Goal: Task Accomplishment & Management: Manage account settings

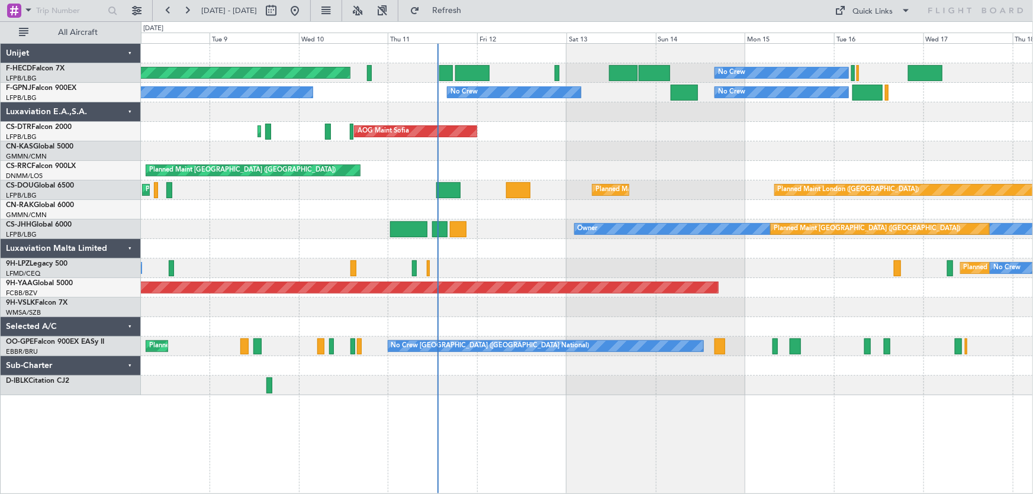
click at [424, 175] on div "Planned Maint [GEOGRAPHIC_DATA] ([GEOGRAPHIC_DATA]) No Crew No Crew No Crew No …" at bounding box center [587, 220] width 892 height 352
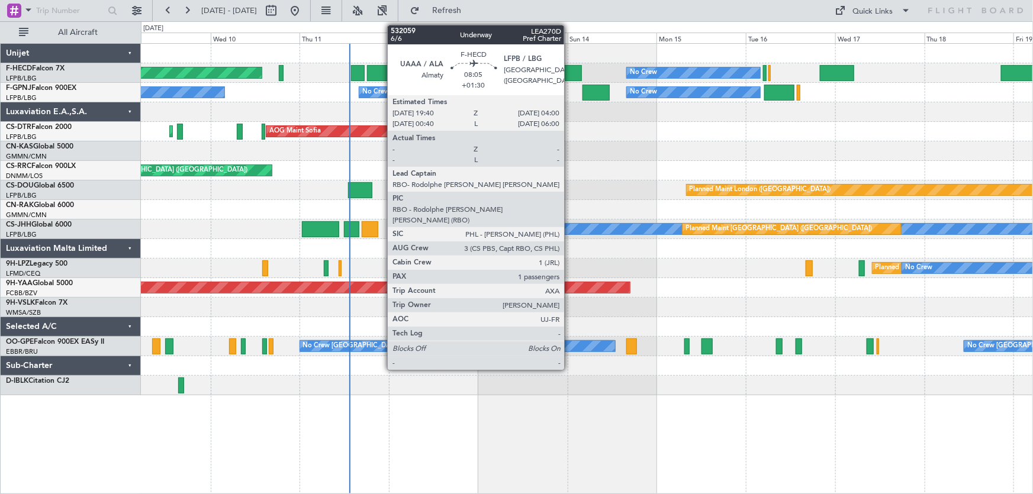
click at [570, 75] on div at bounding box center [566, 73] width 31 height 16
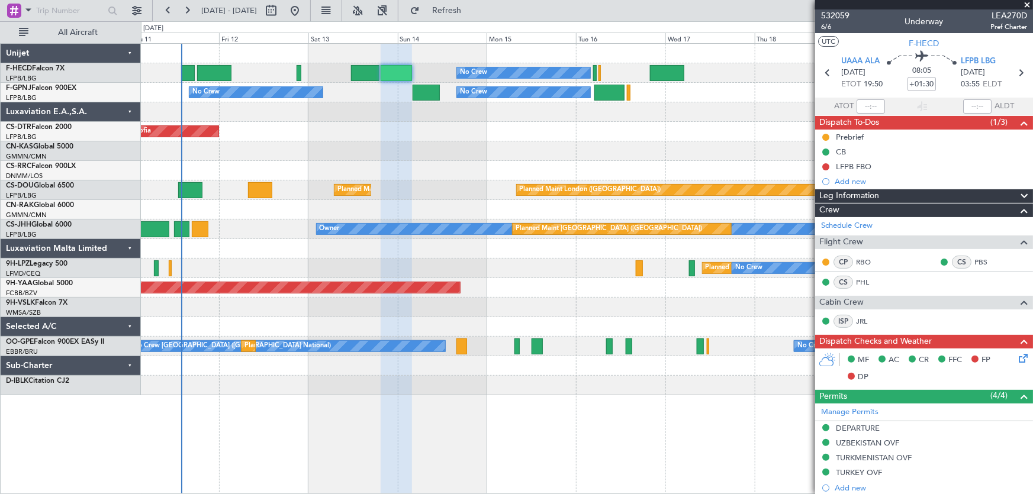
click at [415, 138] on div "No Crew No Crew Planned Maint [GEOGRAPHIC_DATA] ([GEOGRAPHIC_DATA]) No Crew No …" at bounding box center [587, 220] width 892 height 352
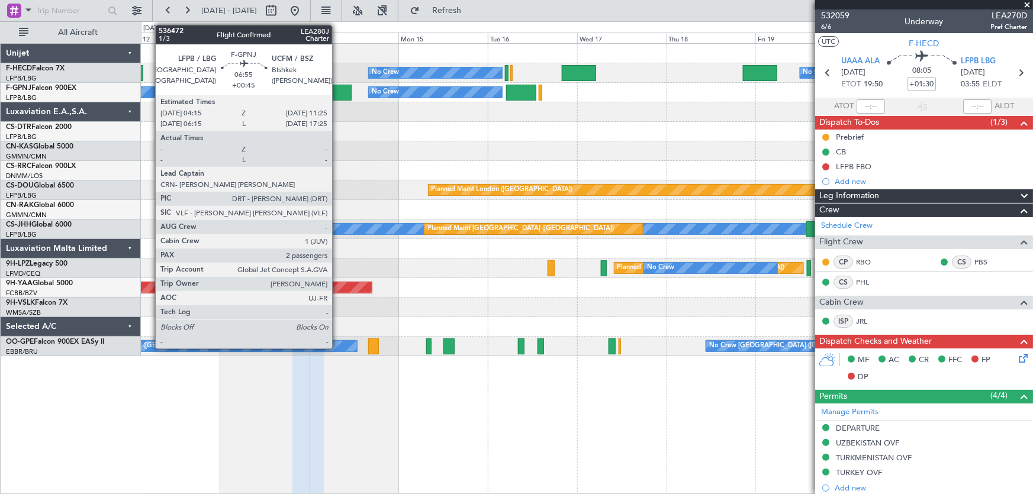
click at [338, 95] on div at bounding box center [338, 93] width 27 height 16
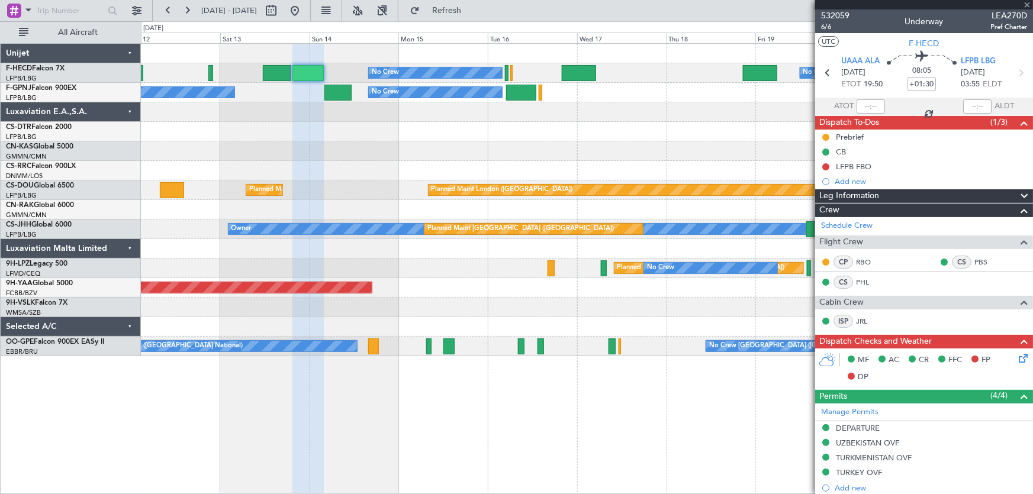
type input "+00:45"
type input "2"
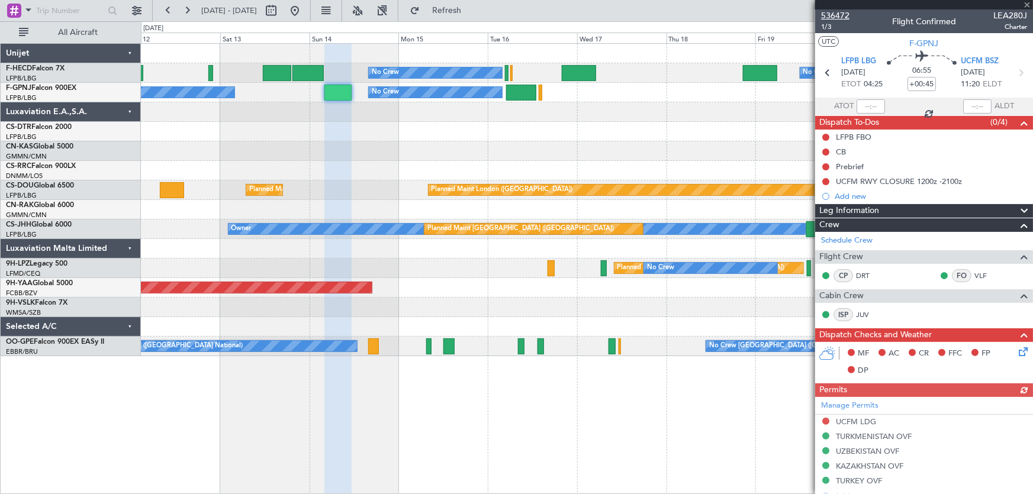
click at [844, 16] on span "536472" at bounding box center [835, 15] width 28 height 12
click at [843, 15] on span "536472" at bounding box center [835, 15] width 28 height 12
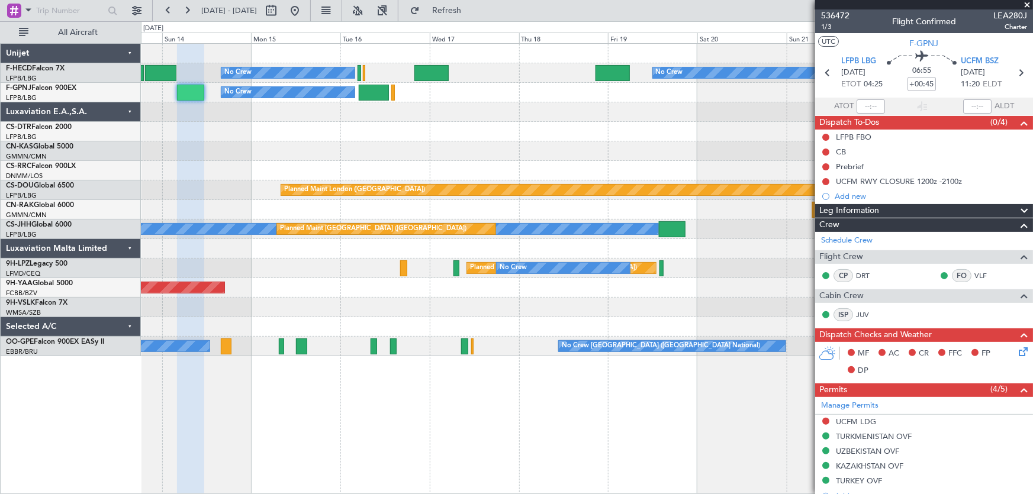
click at [448, 138] on div "No Crew No Crew No Crew No Crew No Crew No Crew [GEOGRAPHIC_DATA] ([GEOGRAPHIC_…" at bounding box center [587, 200] width 892 height 313
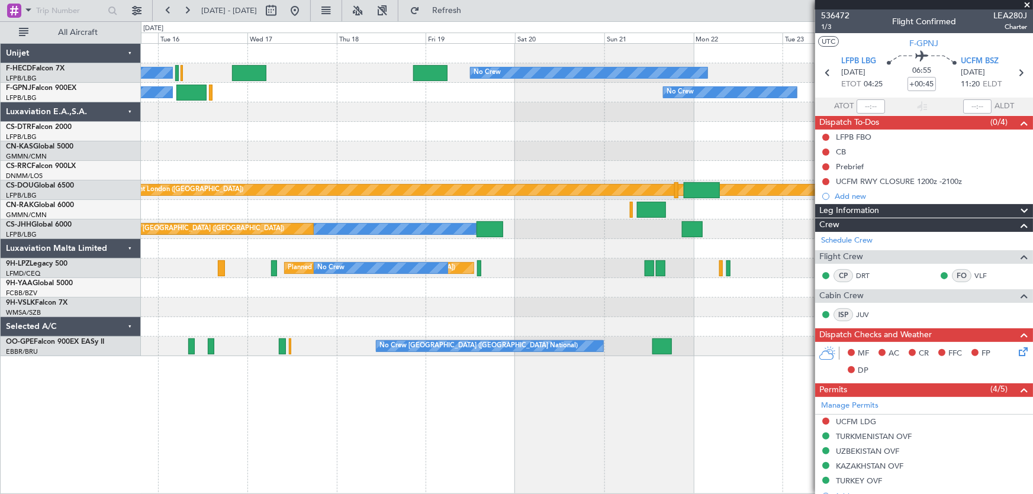
click at [390, 89] on div "No Crew No Crew" at bounding box center [587, 93] width 892 height 20
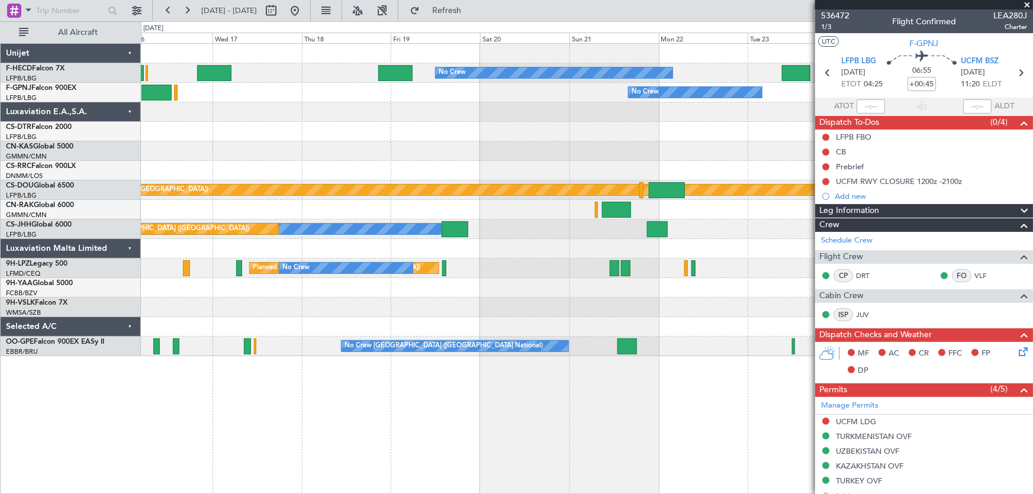
click at [426, 104] on div "No Crew No Crew No Crew No Crew No Crew No Crew [GEOGRAPHIC_DATA] ([GEOGRAPHIC_…" at bounding box center [587, 200] width 892 height 313
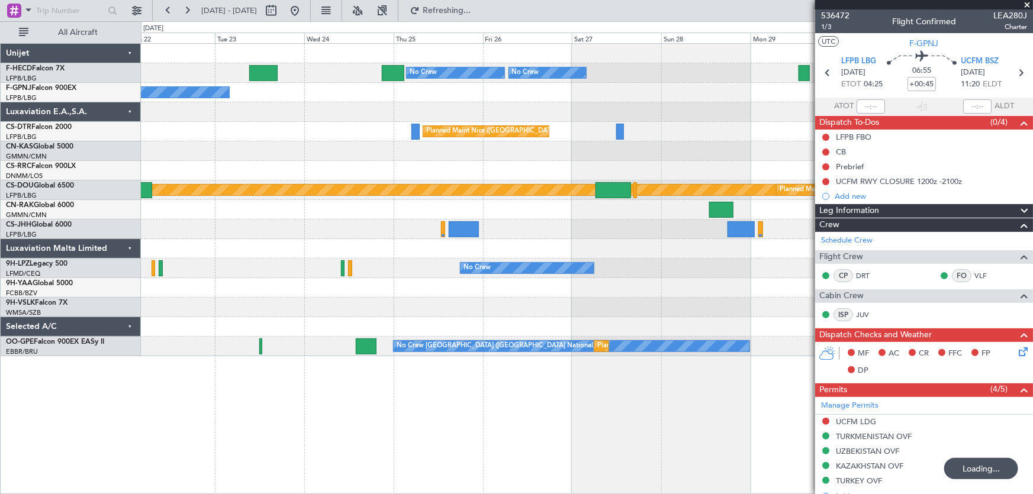
click at [454, 93] on div "No Crew No Crew No Crew No Crew No Crew [GEOGRAPHIC_DATA] ([GEOGRAPHIC_DATA]) P…" at bounding box center [587, 200] width 892 height 313
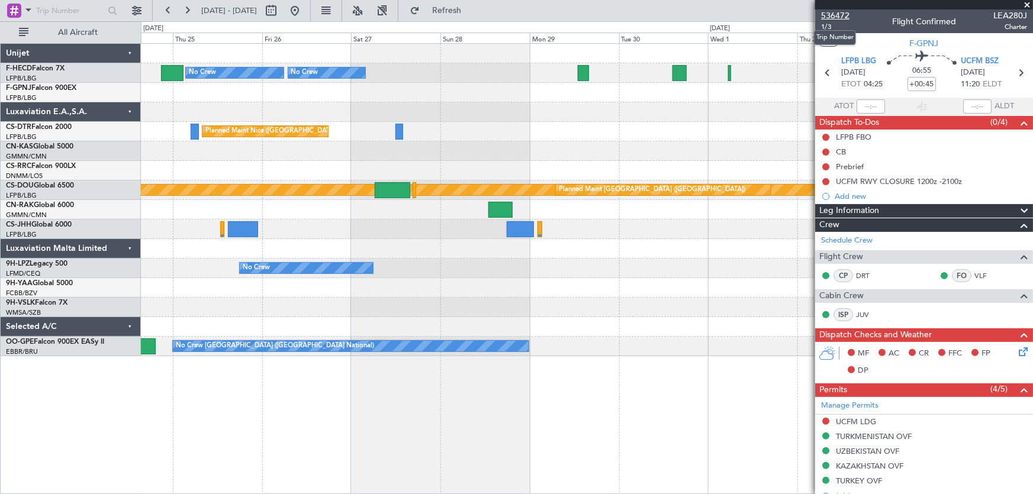
click at [843, 12] on span "536472" at bounding box center [835, 15] width 28 height 12
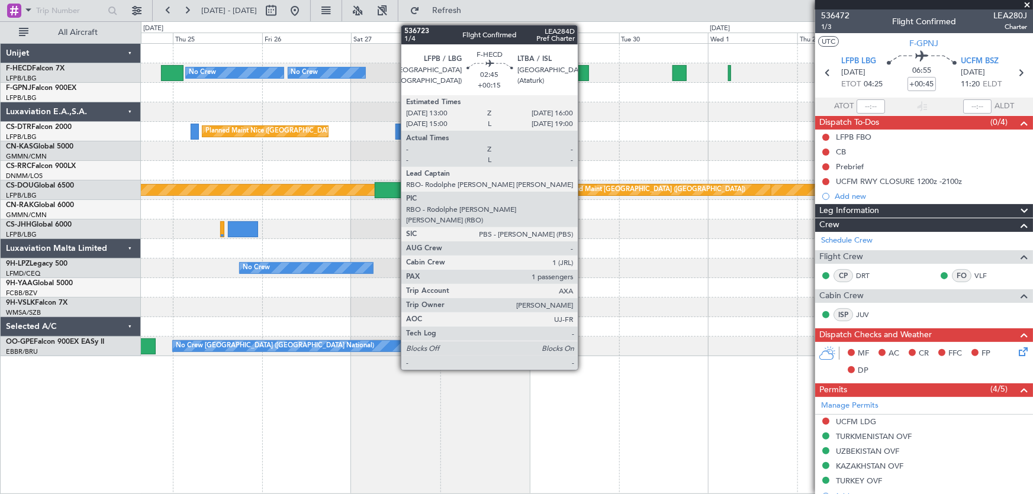
click at [583, 65] on div at bounding box center [583, 73] width 11 height 16
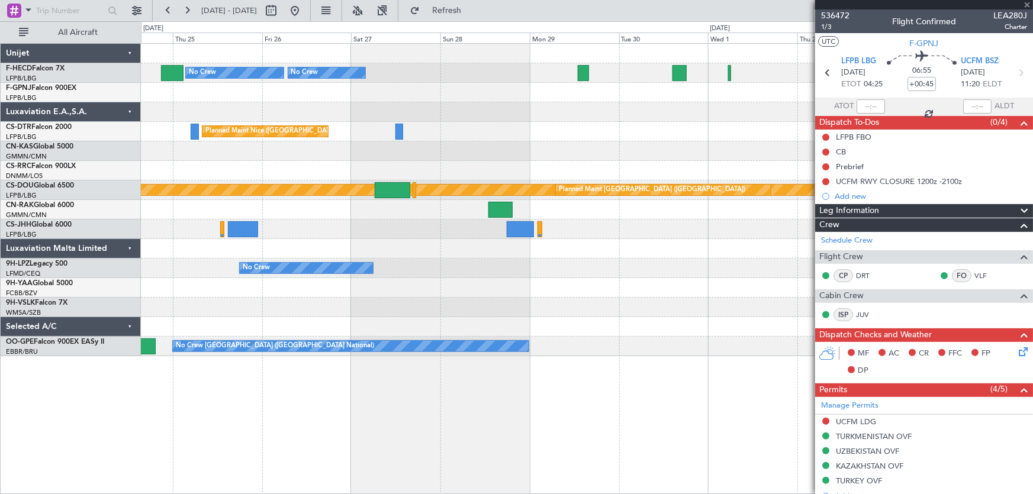
type input "+00:15"
type input "1"
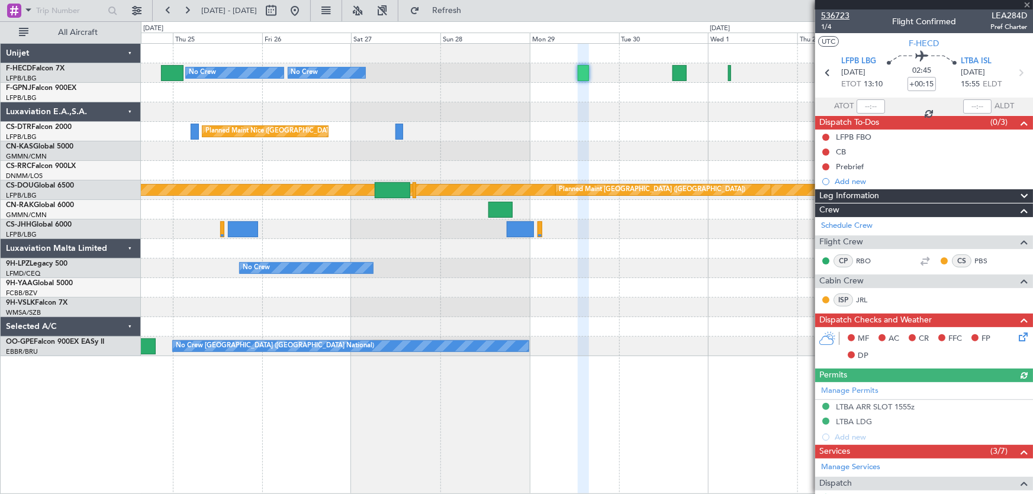
click at [840, 10] on span "536723" at bounding box center [835, 15] width 28 height 12
click at [834, 14] on span "536723" at bounding box center [835, 15] width 28 height 12
